Goal: Transaction & Acquisition: Purchase product/service

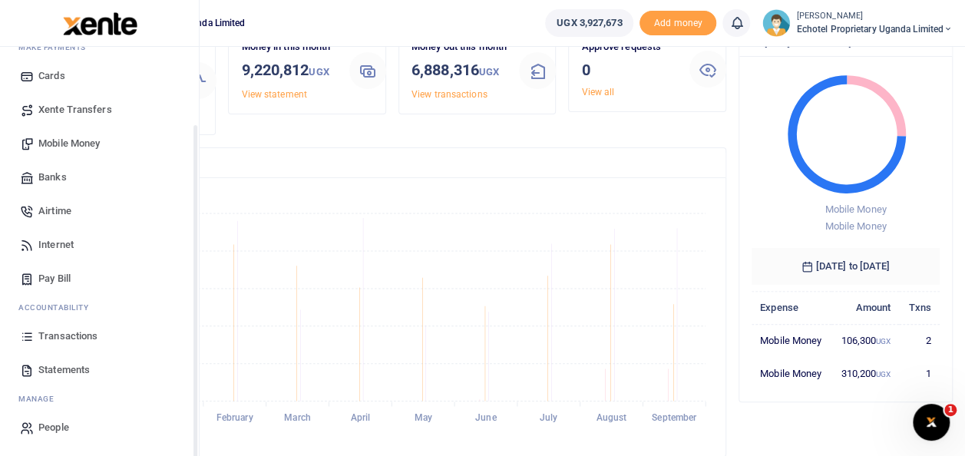
scroll to position [91, 0]
click at [77, 138] on span "Mobile Money" at bounding box center [68, 143] width 61 height 15
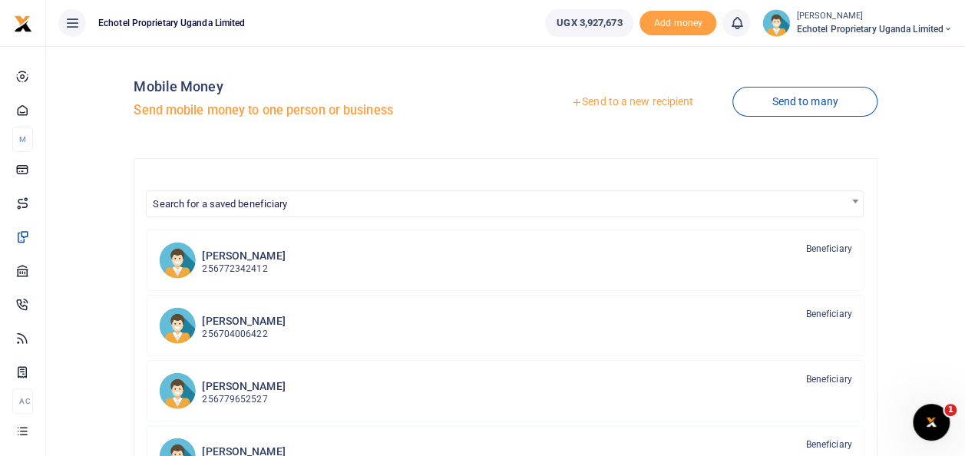
click at [633, 100] on link "Send to a new recipient" at bounding box center [632, 102] width 200 height 28
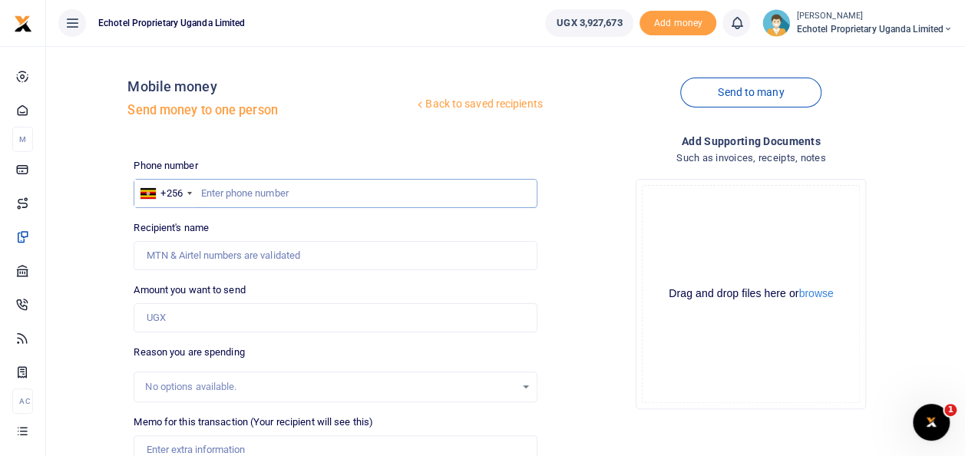
click at [226, 187] on input "text" at bounding box center [335, 193] width 403 height 29
click at [213, 256] on input "Recipient's name" at bounding box center [335, 255] width 403 height 29
drag, startPoint x: 227, startPoint y: 258, endPoint x: 183, endPoint y: 256, distance: 43.8
click at [183, 256] on input "[PERSON_NAME]" at bounding box center [335, 255] width 403 height 29
type input "A"
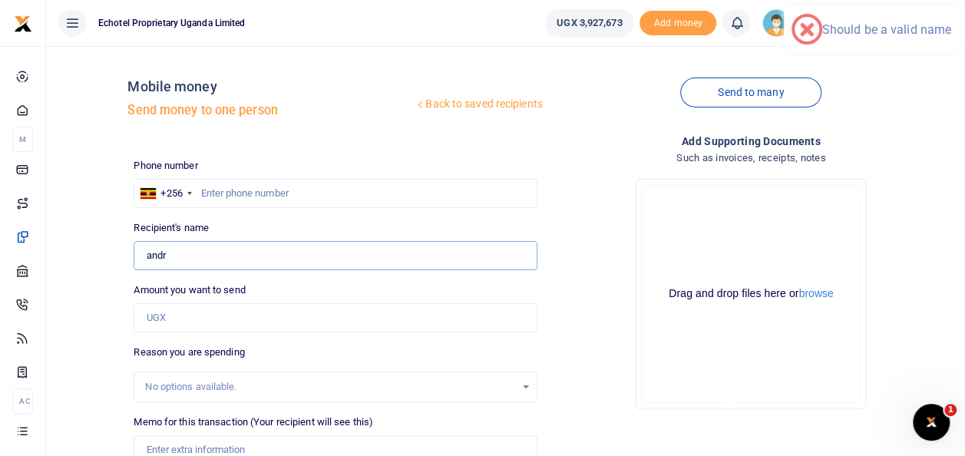
type input "[PERSON_NAME]"
click at [207, 188] on input "0772489043" at bounding box center [335, 193] width 403 height 29
type input "772489043"
click at [172, 316] on input "Amount you want to send" at bounding box center [335, 317] width 403 height 29
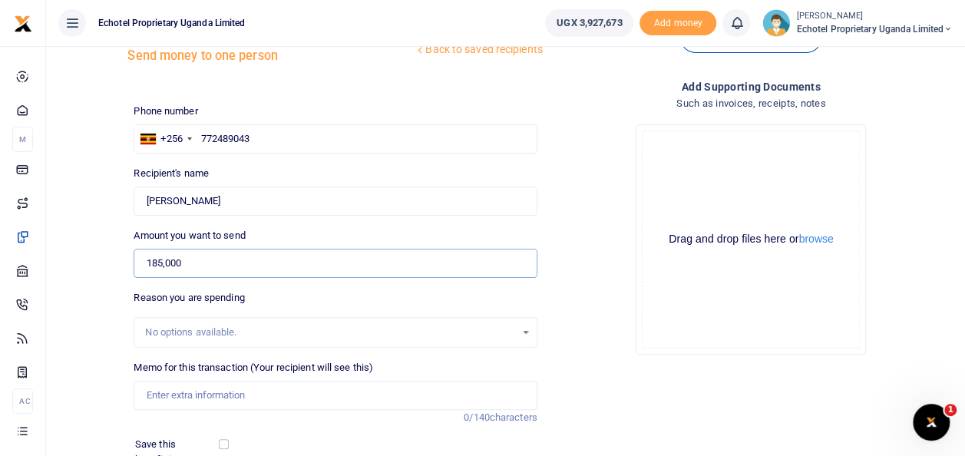
scroll to position [77, 0]
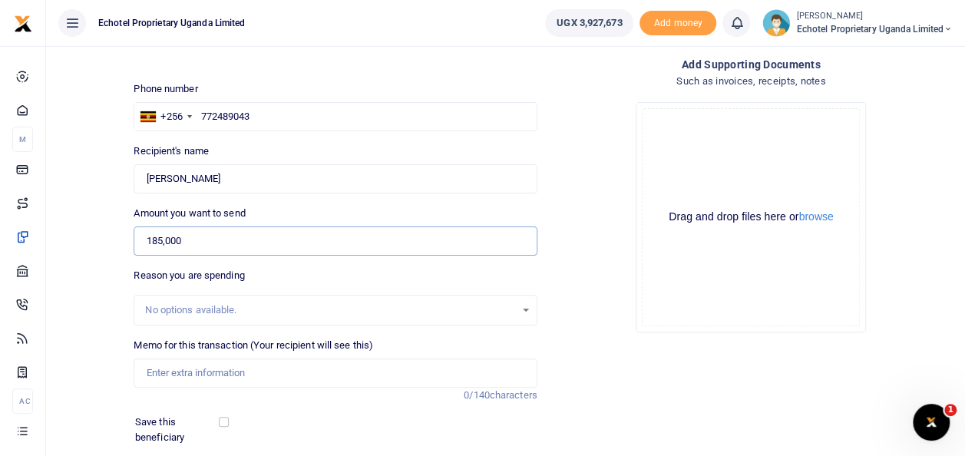
type input "185,000"
click at [172, 371] on input "Memo for this transaction (Your recipient will see this)" at bounding box center [335, 372] width 403 height 29
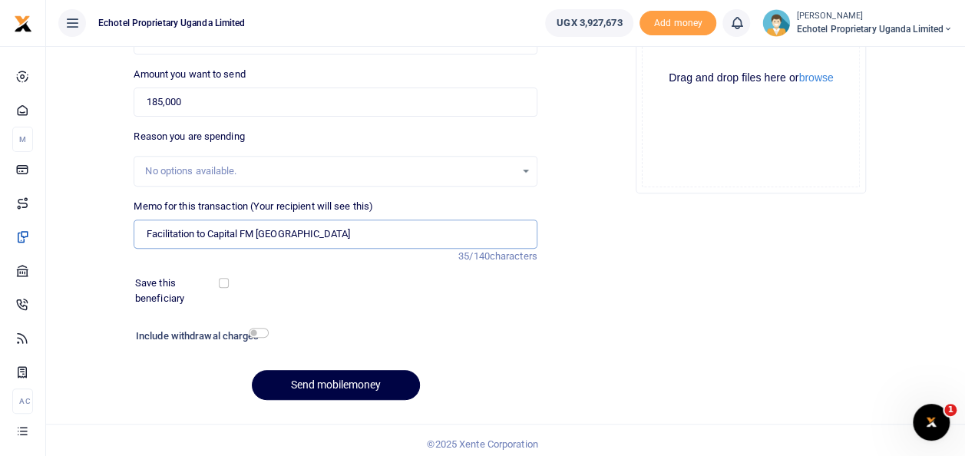
scroll to position [223, 0]
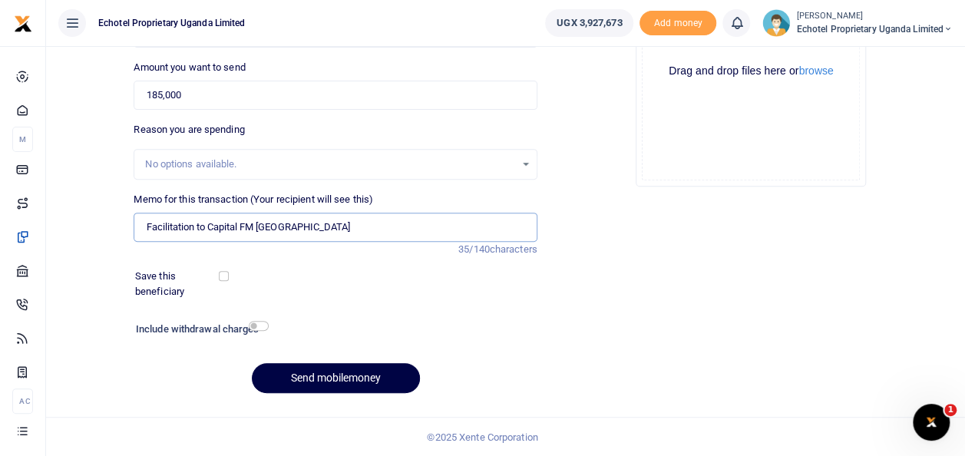
click at [315, 228] on input "Facilitation to Capital FM [GEOGRAPHIC_DATA]" at bounding box center [335, 227] width 403 height 29
paste input "Maintenance Visit"
click at [301, 226] on input "Facilitation to Capital FM Mbarara Maintenance Visit" at bounding box center [335, 227] width 403 height 29
click at [393, 227] on input "Facilitation to Capital FM Mbarara for Maintenance Visit" at bounding box center [335, 227] width 403 height 29
type input "Facilitation to Capital FM Mbarara for Maintenance Visit."
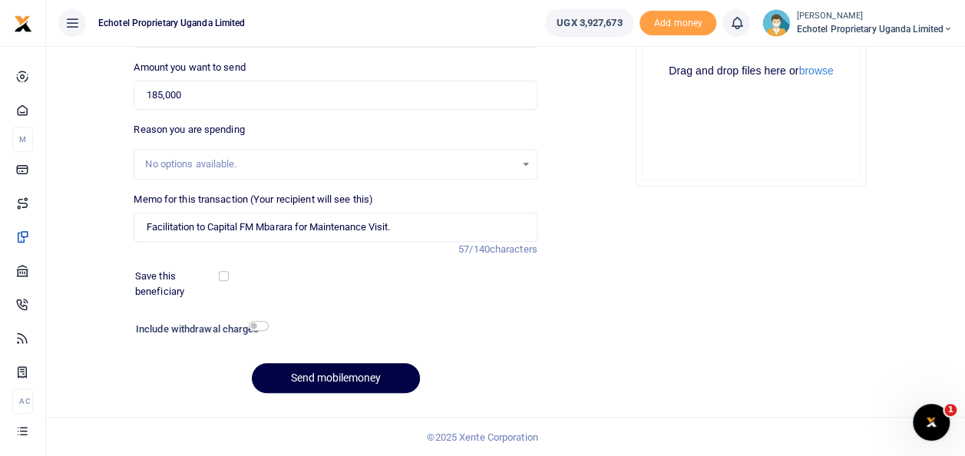
click at [639, 263] on div "Add supporting Documents Such as invoices, receipts, notes Drop your files here…" at bounding box center [750, 157] width 415 height 495
click at [253, 324] on input "checkbox" at bounding box center [259, 326] width 20 height 10
checkbox input "true"
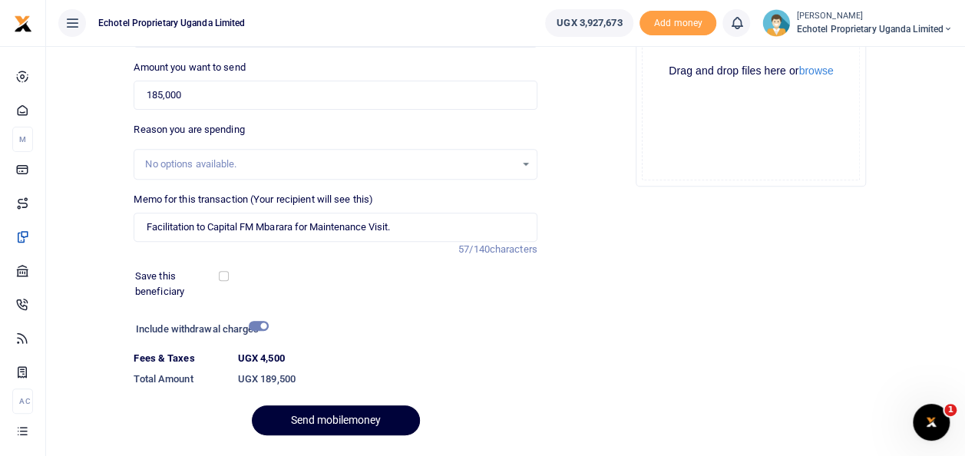
click at [292, 416] on button "Send mobilemoney" at bounding box center [336, 420] width 168 height 30
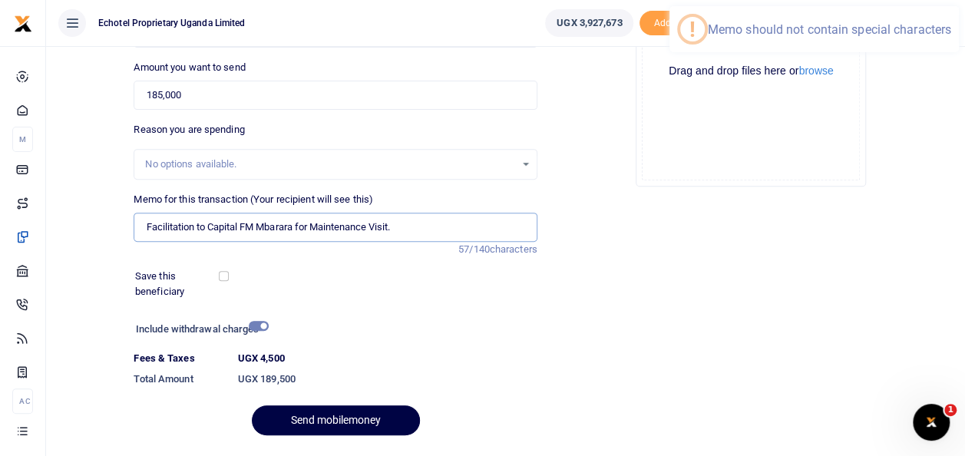
click at [414, 226] on input "Facilitation to Capital FM Mbarara for Maintenance Visit." at bounding box center [335, 227] width 403 height 29
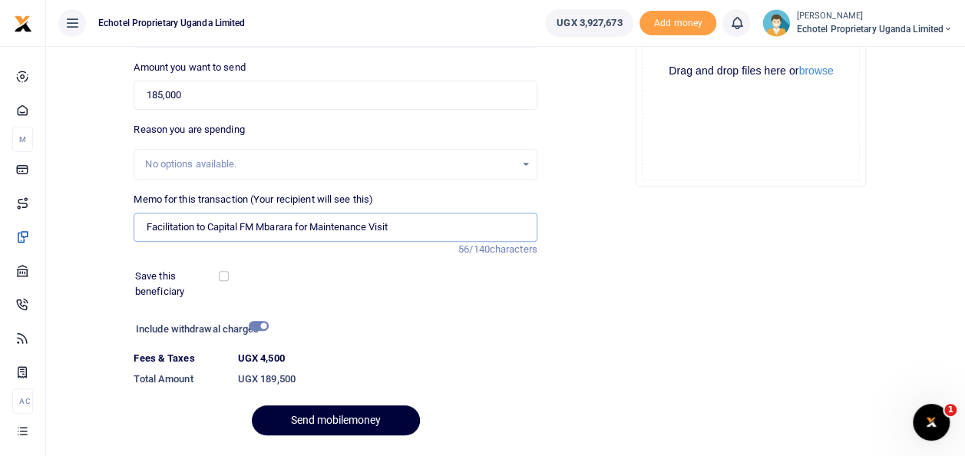
type input "Facilitation to Capital FM Mbarara for Maintenance Visit"
click at [325, 419] on button "Send mobilemoney" at bounding box center [336, 420] width 168 height 30
